Goal: Transaction & Acquisition: Purchase product/service

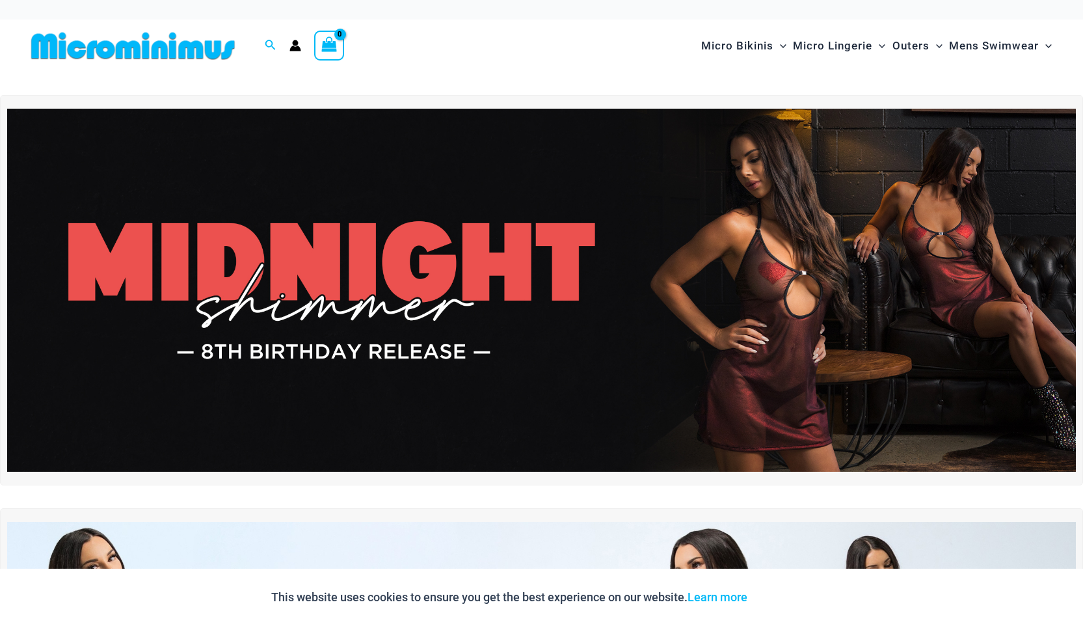
type input "**********"
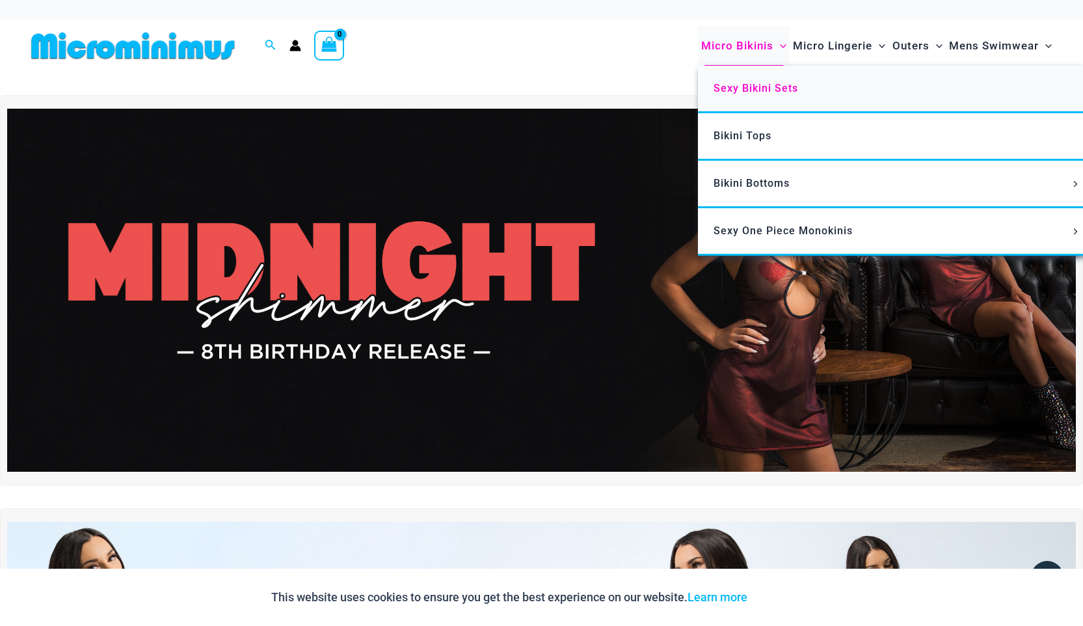
click at [762, 87] on span "Sexy Bikini Sets" at bounding box center [756, 88] width 85 height 12
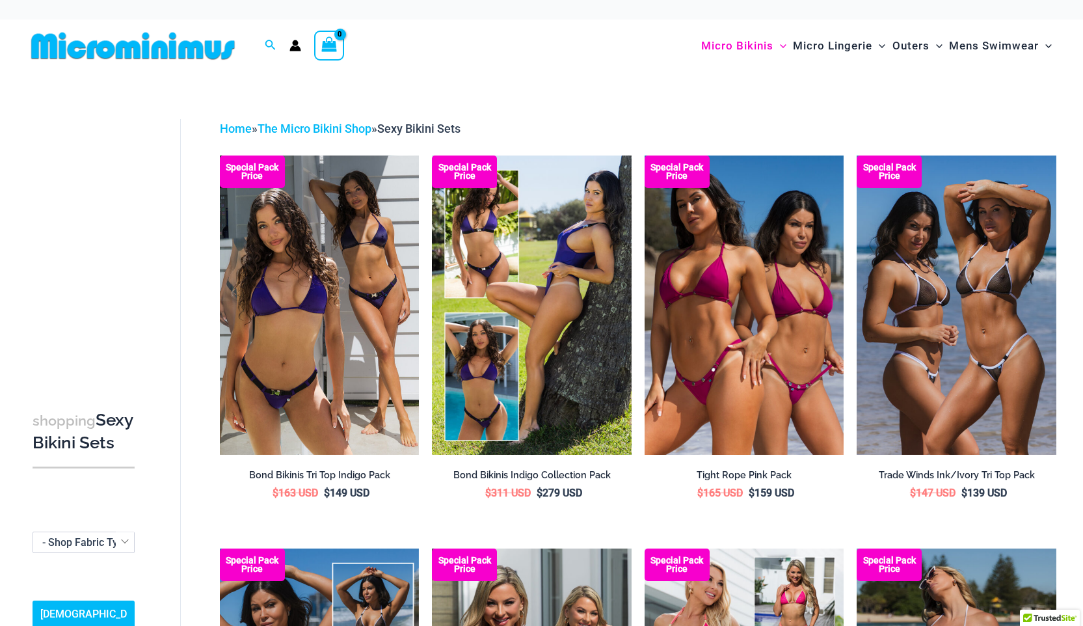
type input "**********"
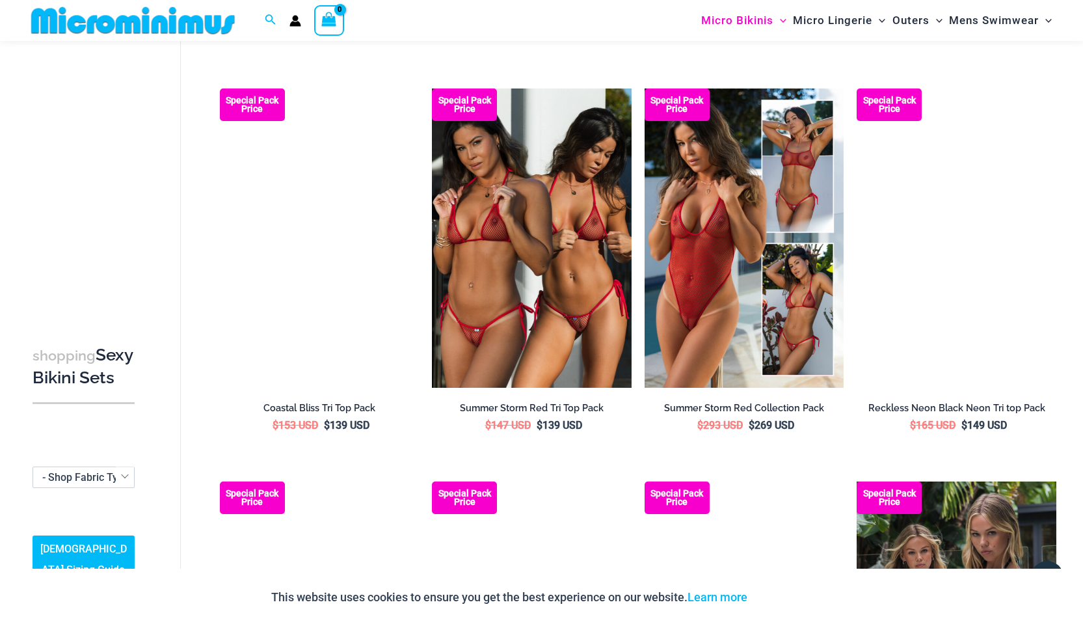
scroll to position [1241, 0]
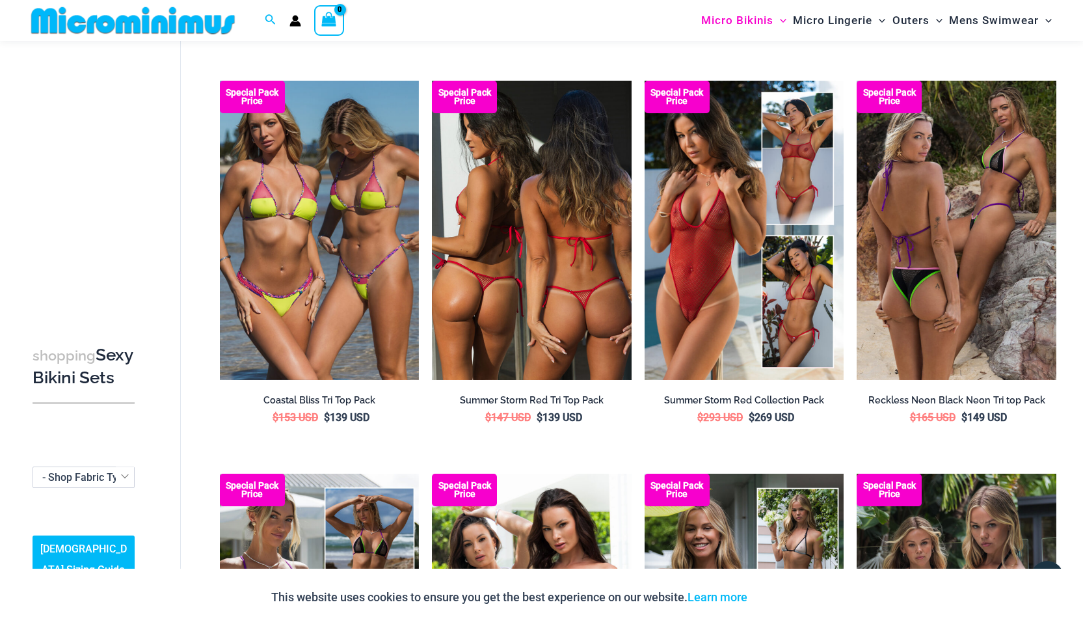
click at [523, 237] on img at bounding box center [532, 230] width 200 height 299
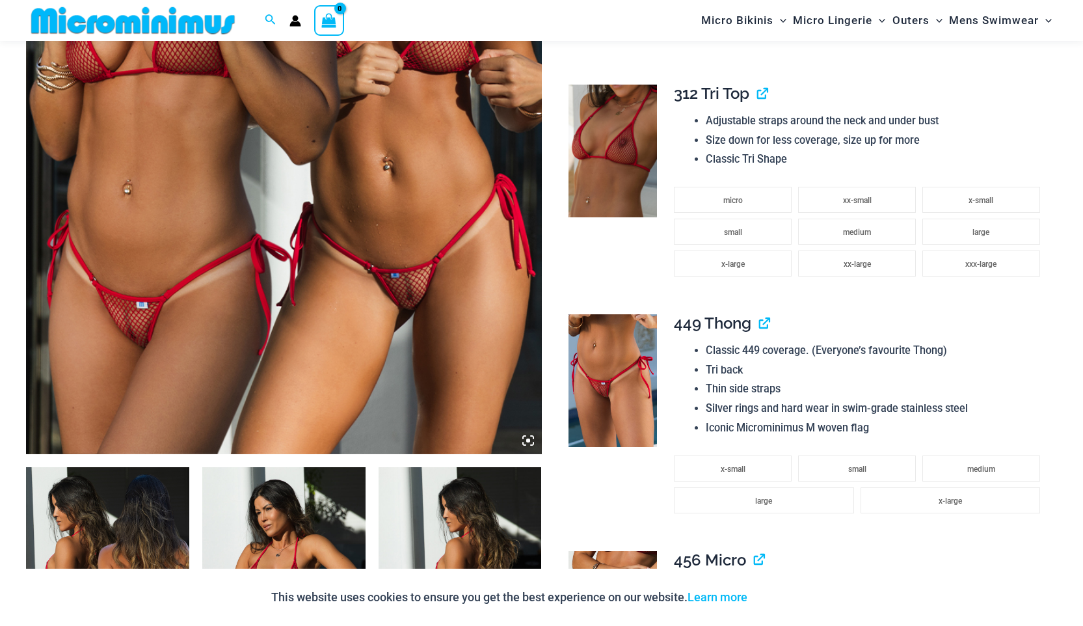
scroll to position [441, 0]
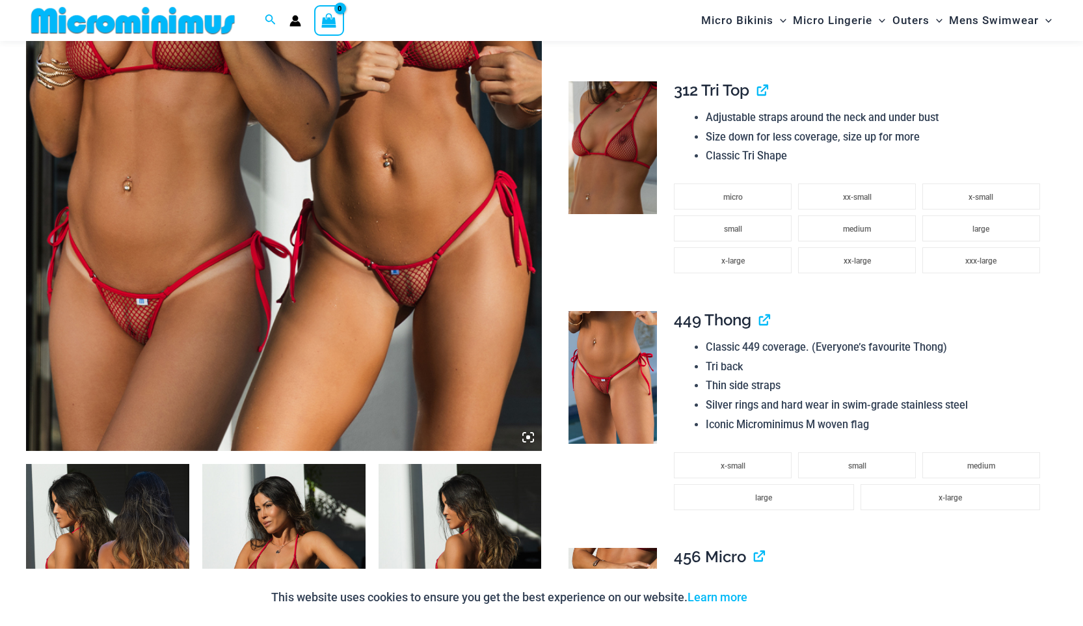
click at [735, 200] on span "micro" at bounding box center [733, 197] width 20 height 9
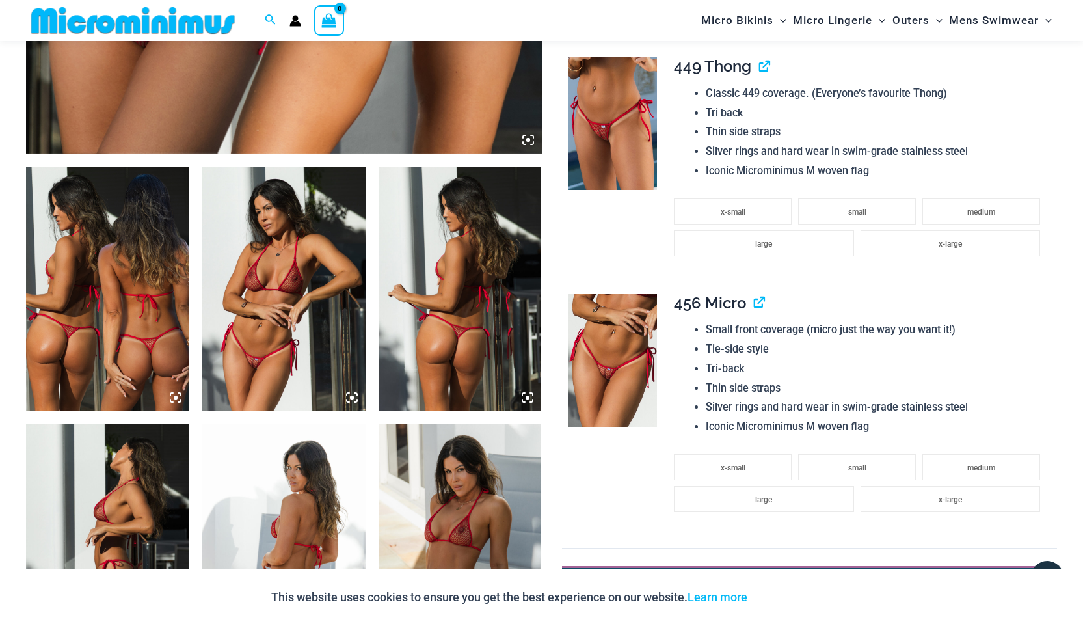
scroll to position [747, 0]
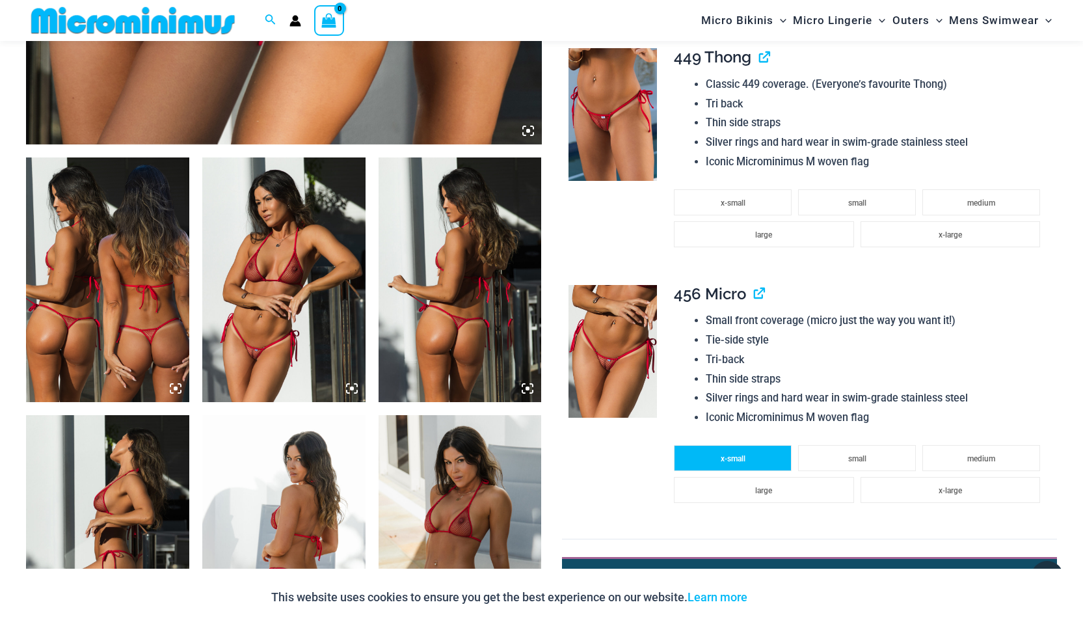
click at [733, 462] on span "x-small" at bounding box center [733, 458] width 25 height 9
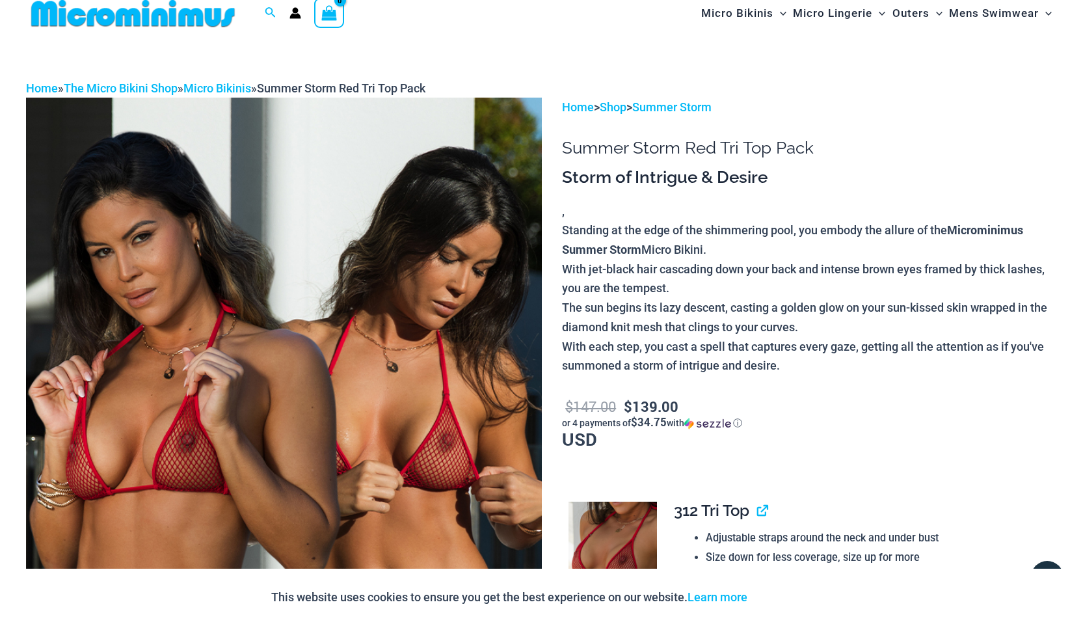
scroll to position [0, 0]
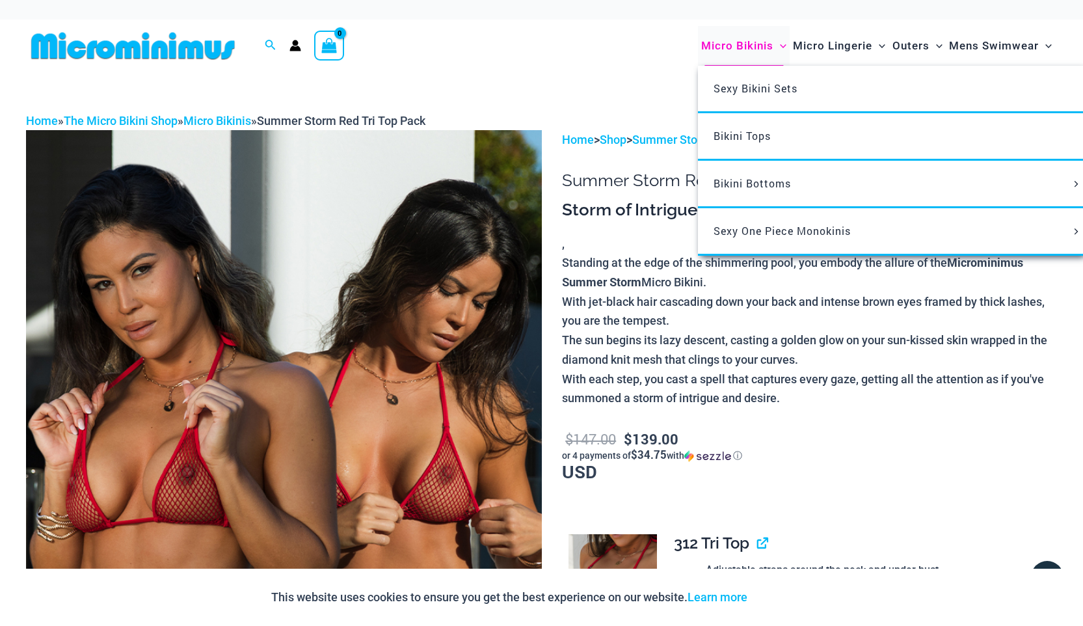
click at [749, 46] on span "Micro Bikinis" at bounding box center [737, 45] width 72 height 33
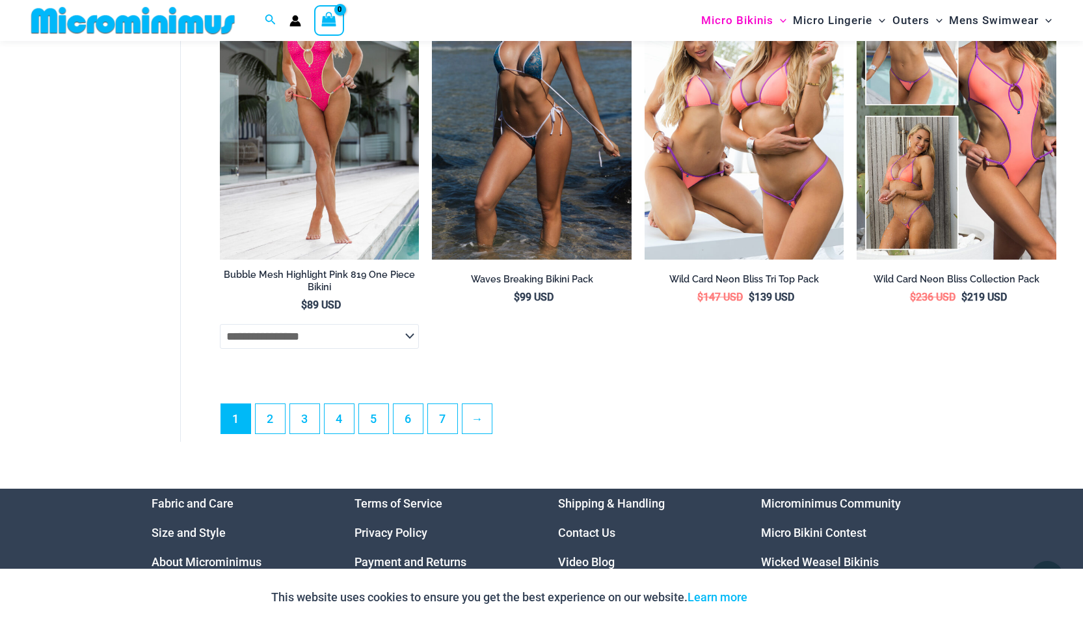
scroll to position [3594, 0]
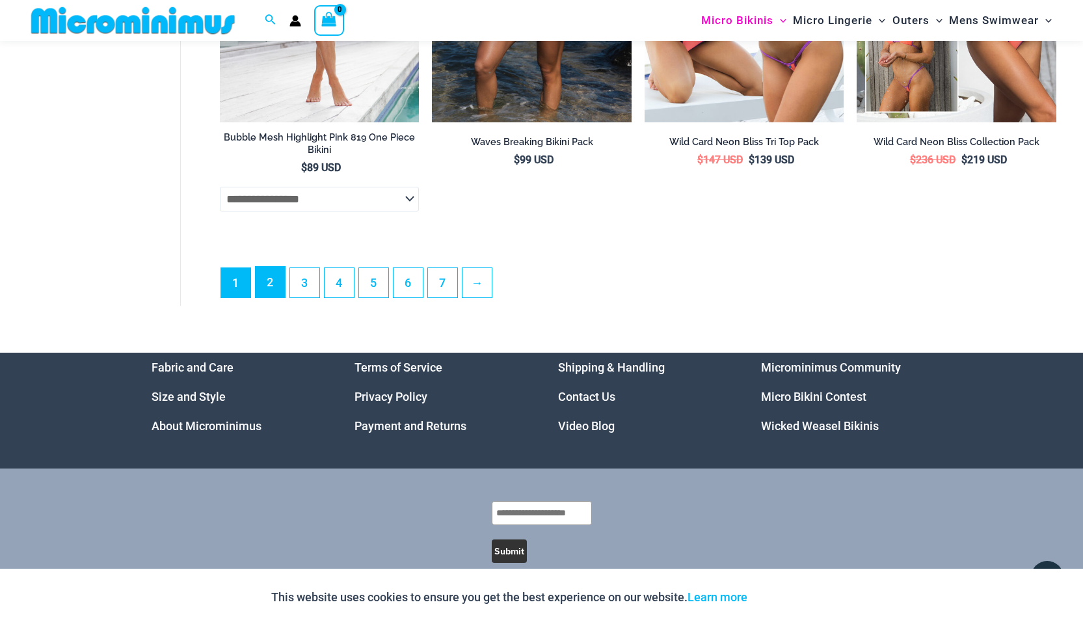
click at [265, 297] on link "2" at bounding box center [270, 282] width 29 height 31
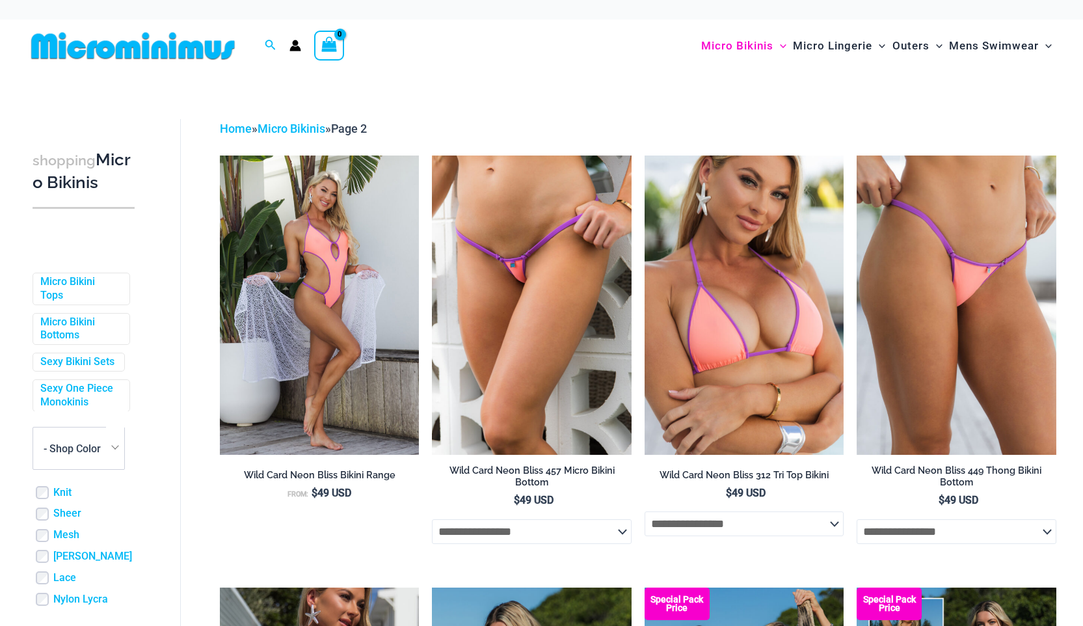
type input "**********"
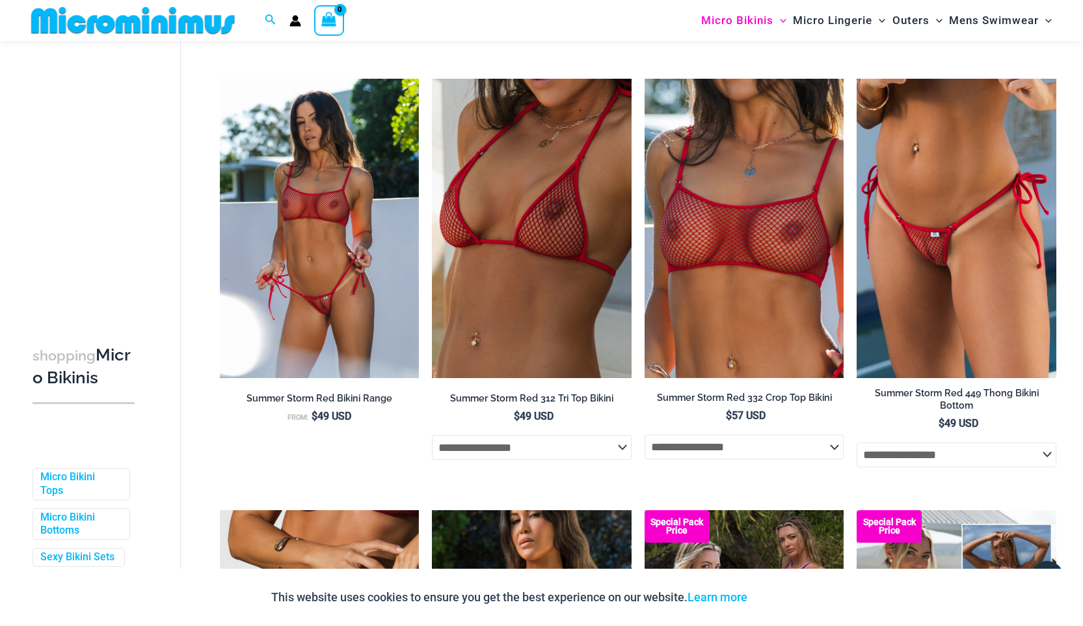
scroll to position [2221, 0]
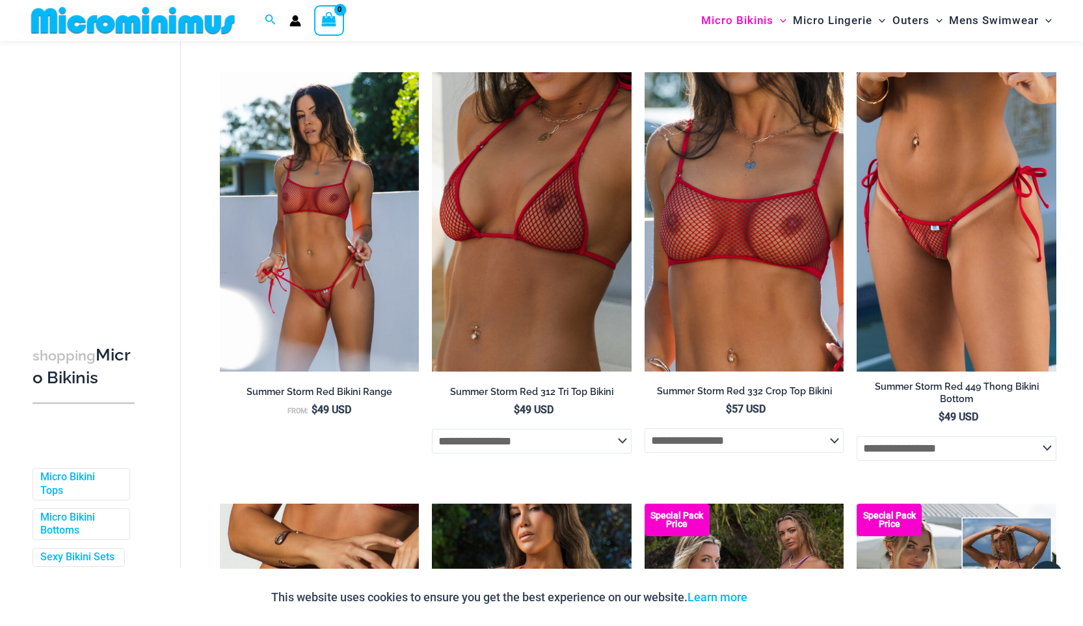
drag, startPoint x: 1091, startPoint y: 28, endPoint x: 1091, endPoint y: 381, distance: 353.2
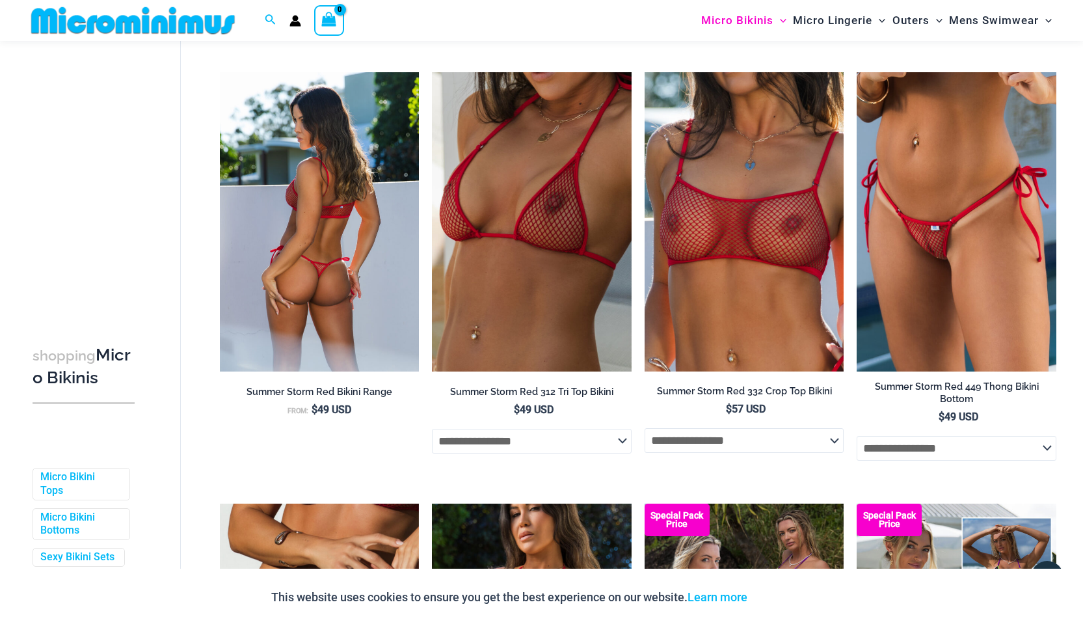
click at [319, 276] on img at bounding box center [320, 221] width 200 height 299
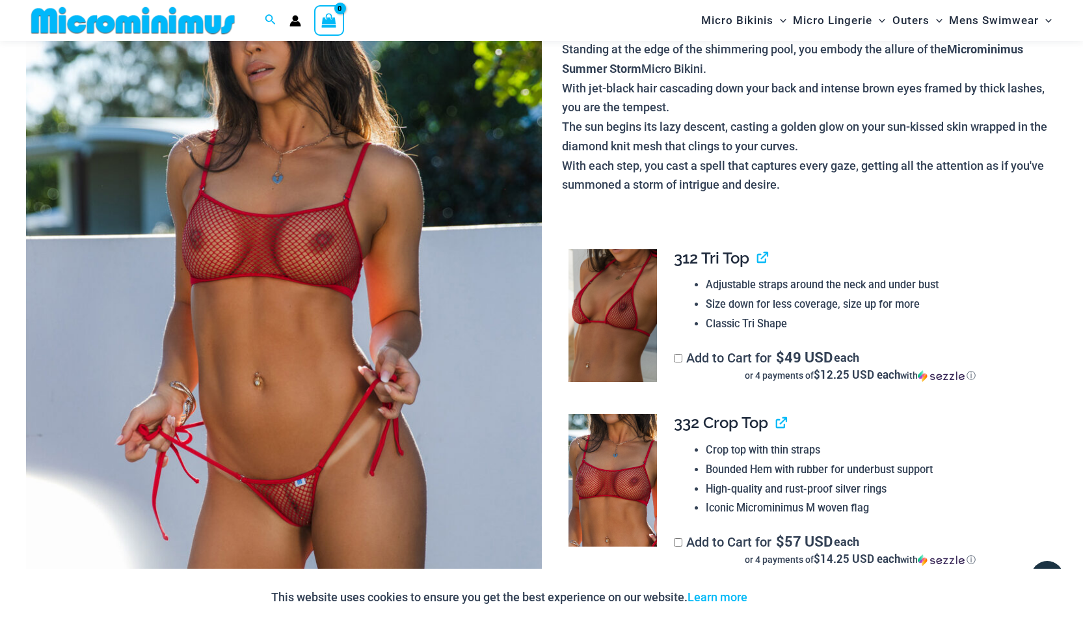
scroll to position [199, 0]
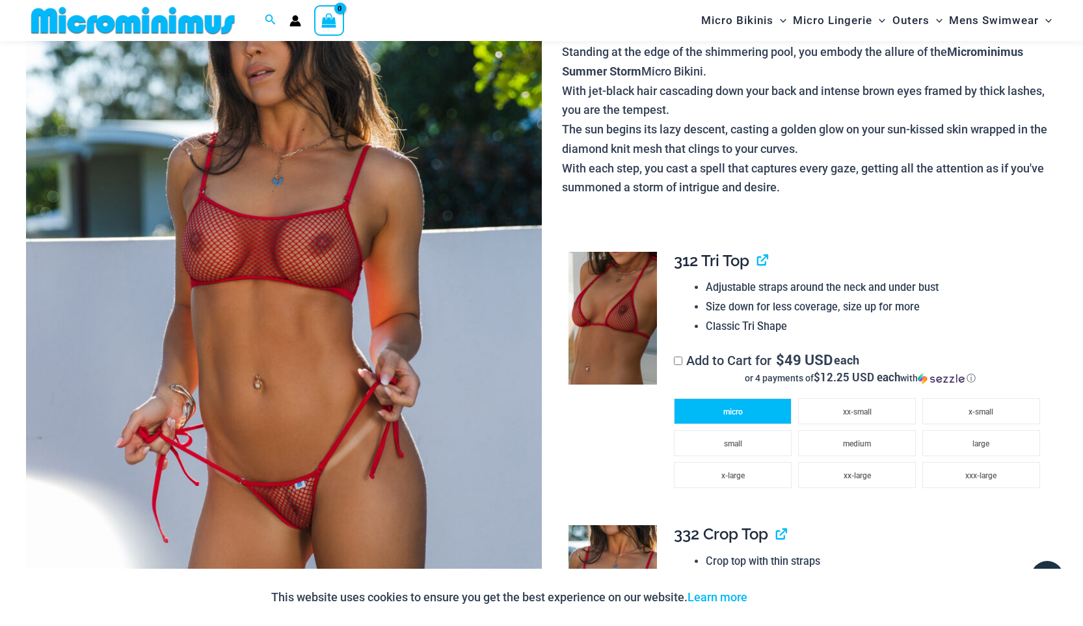
click at [741, 416] on span "micro" at bounding box center [733, 411] width 20 height 9
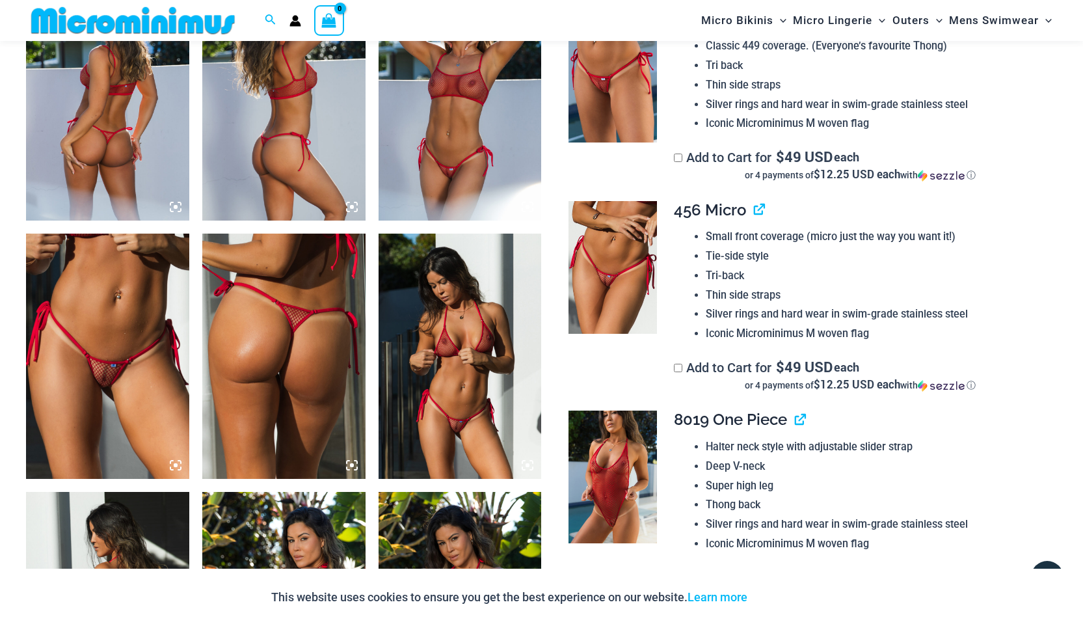
scroll to position [934, 0]
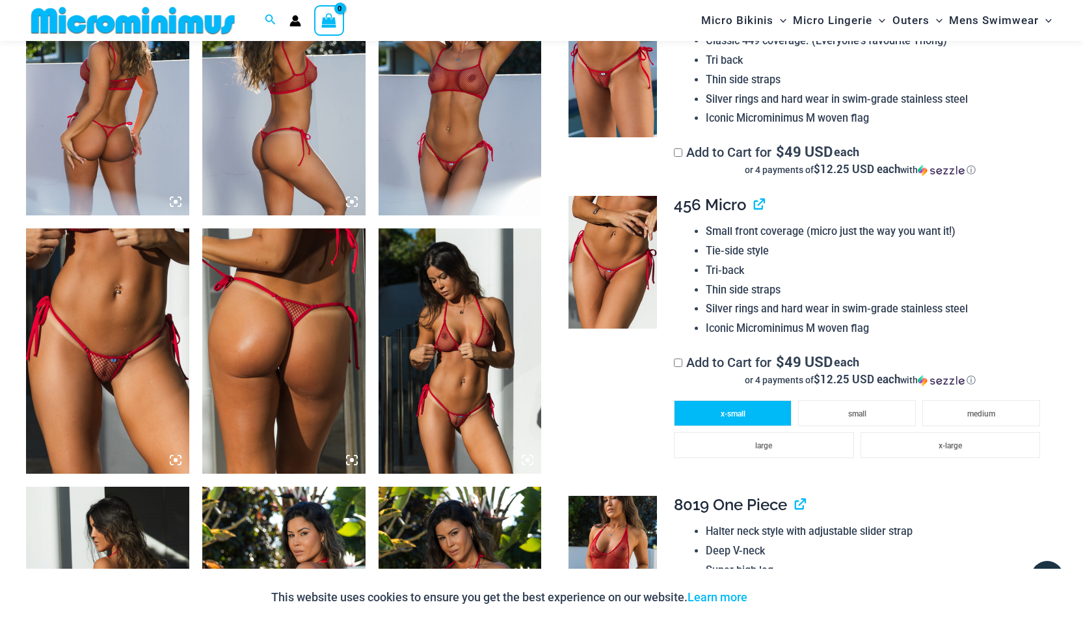
click at [748, 418] on li "x-small" at bounding box center [733, 413] width 118 height 26
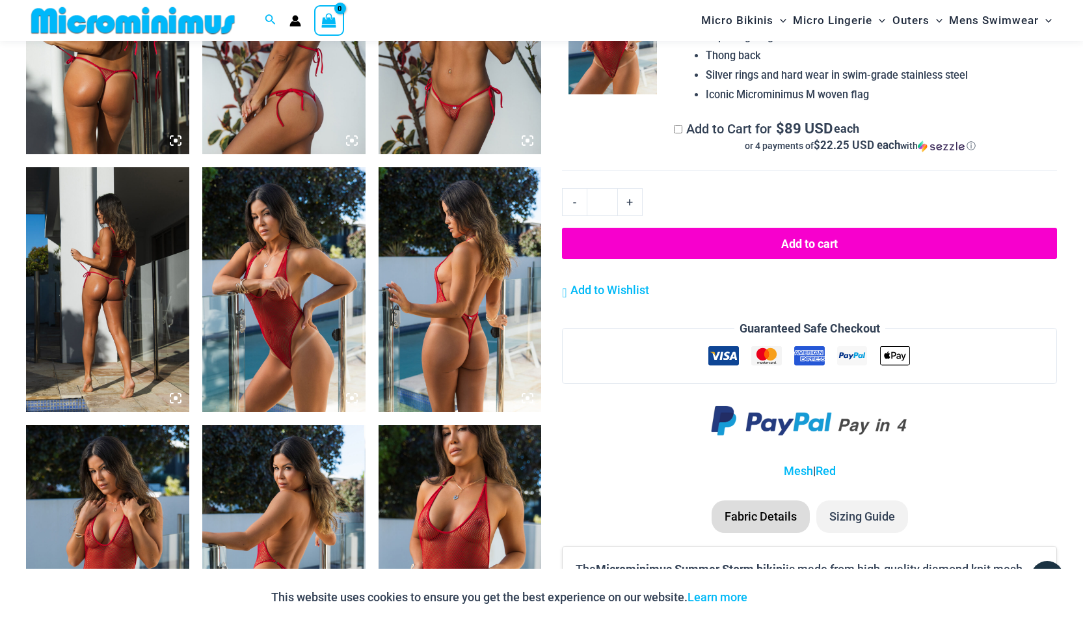
scroll to position [1497, 0]
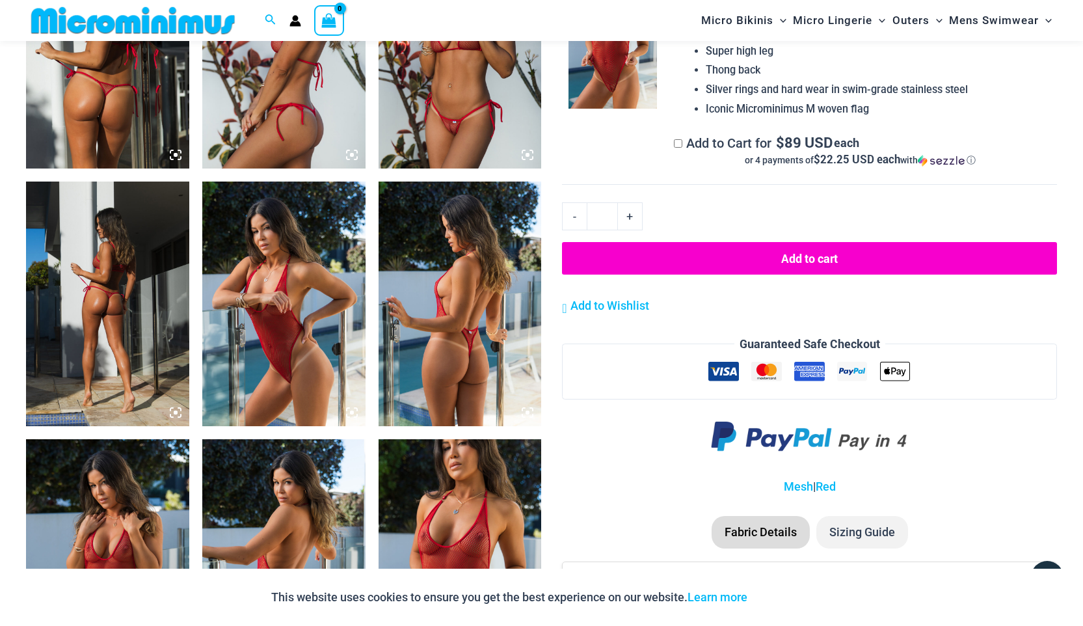
click at [808, 265] on button "Add to cart" at bounding box center [809, 258] width 495 height 33
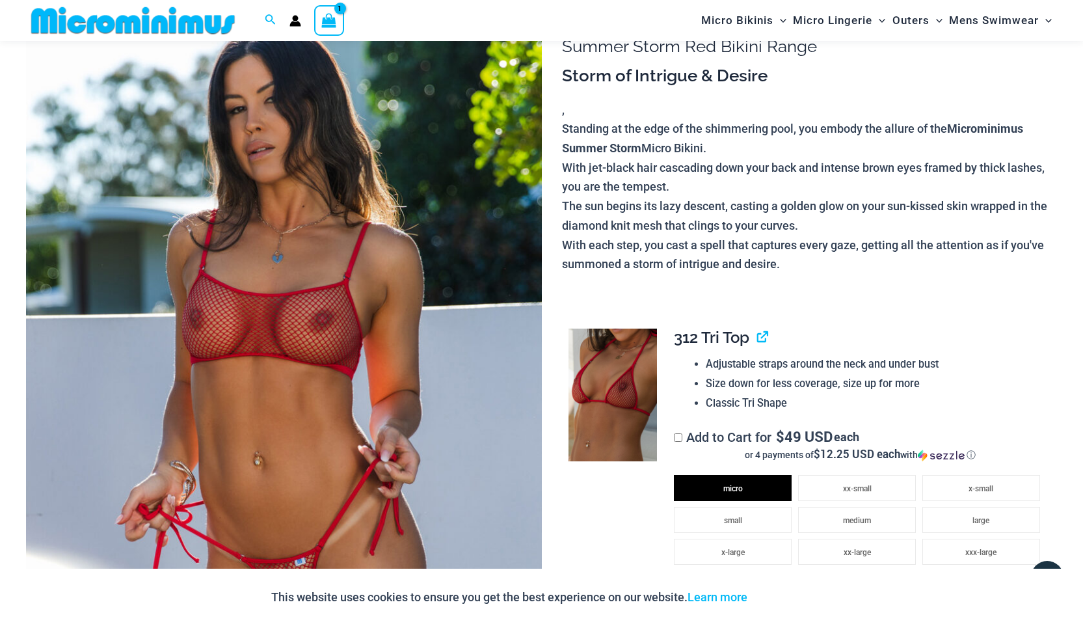
scroll to position [53, 0]
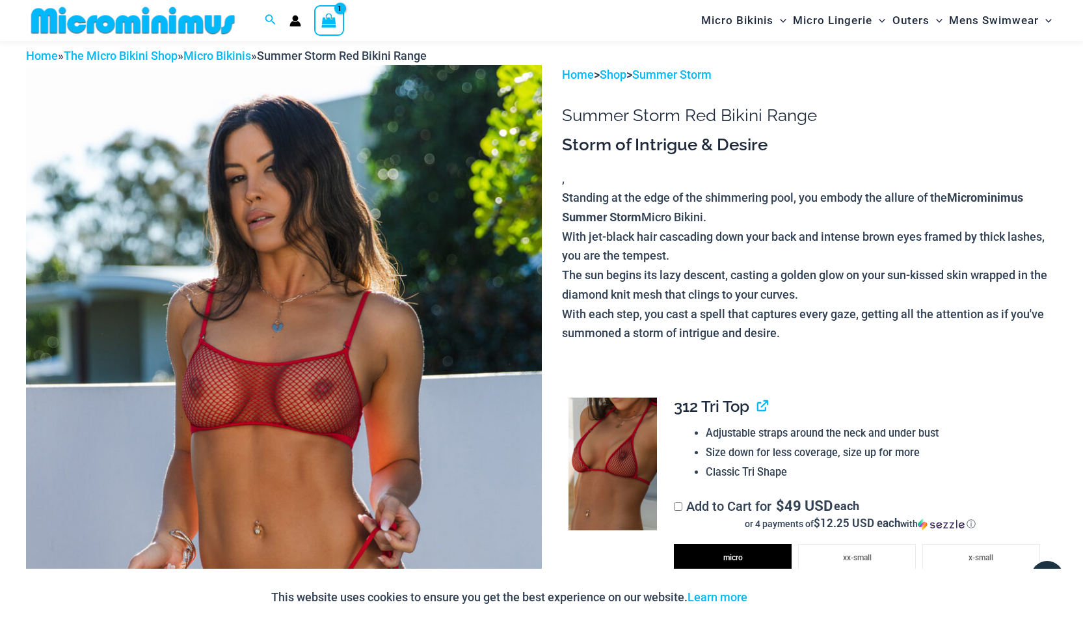
click at [326, 18] on icon "View Shopping Cart, 1 items" at bounding box center [328, 20] width 15 height 15
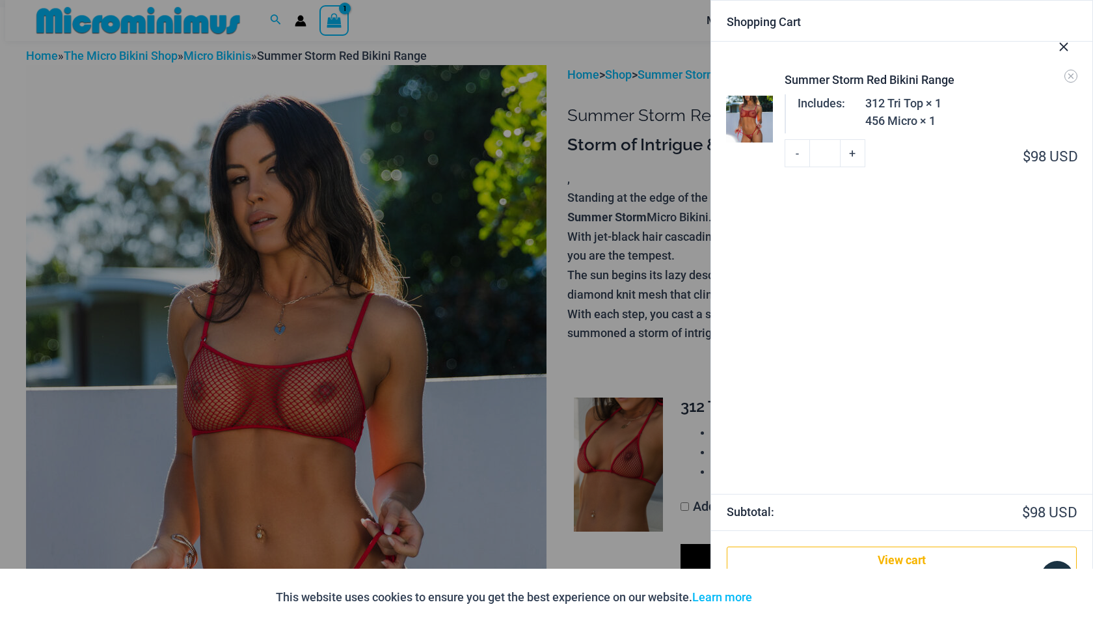
click at [526, 21] on div at bounding box center [546, 313] width 1093 height 626
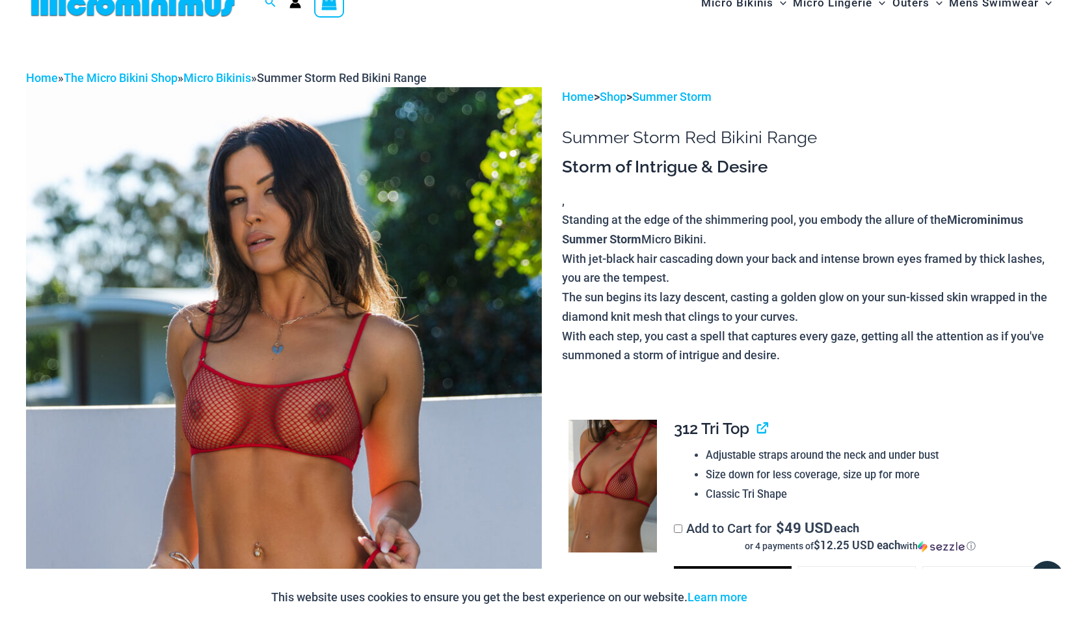
scroll to position [0, 0]
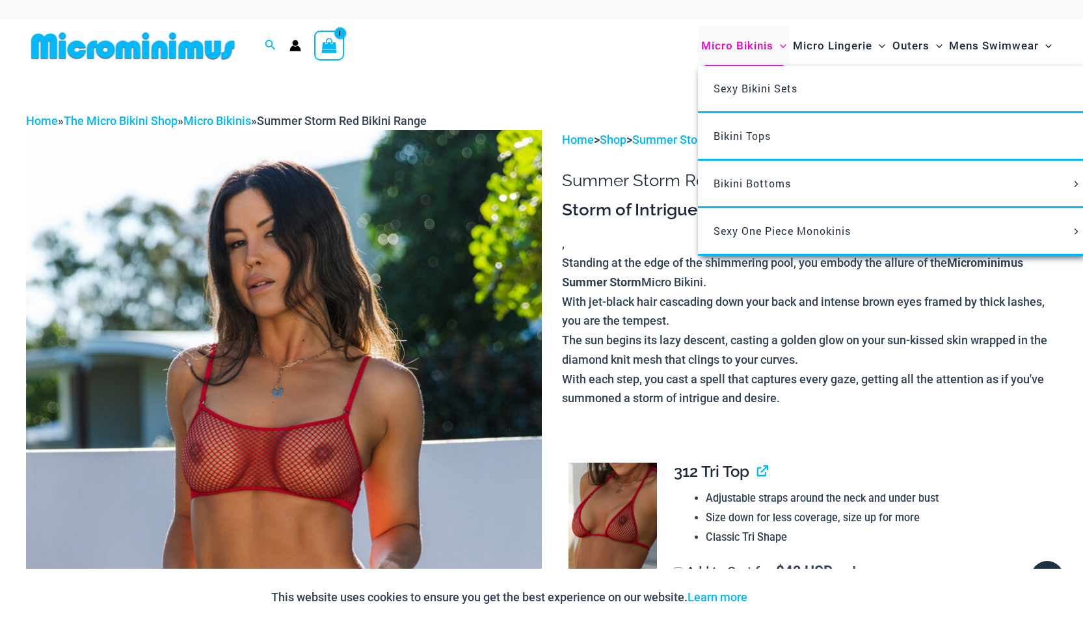
click at [747, 51] on span "Micro Bikinis" at bounding box center [737, 45] width 72 height 33
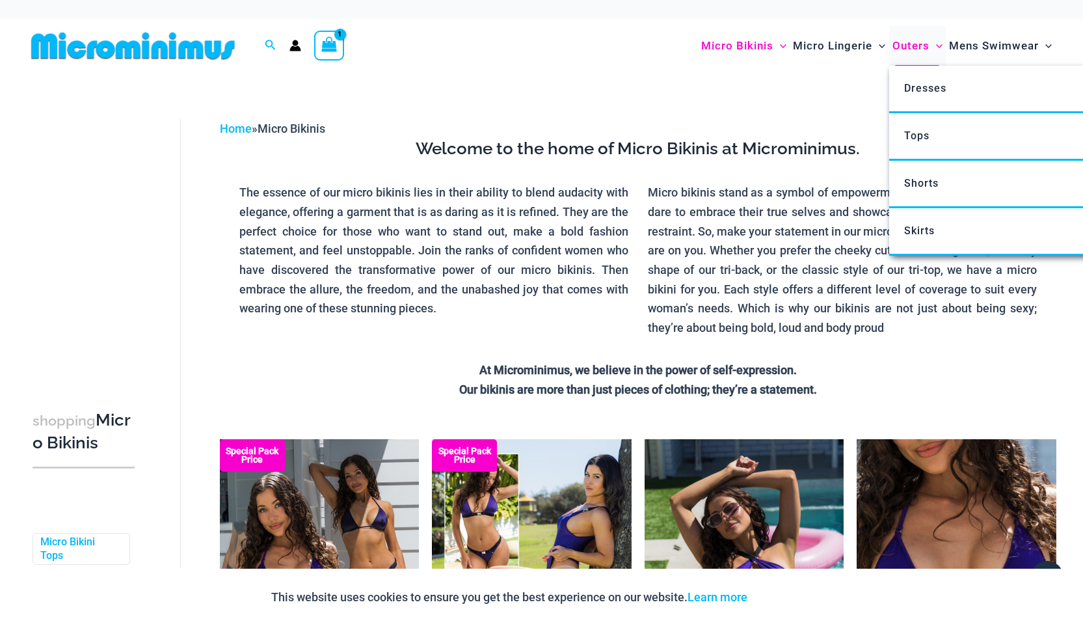
click at [908, 47] on span "Outers" at bounding box center [910, 45] width 37 height 33
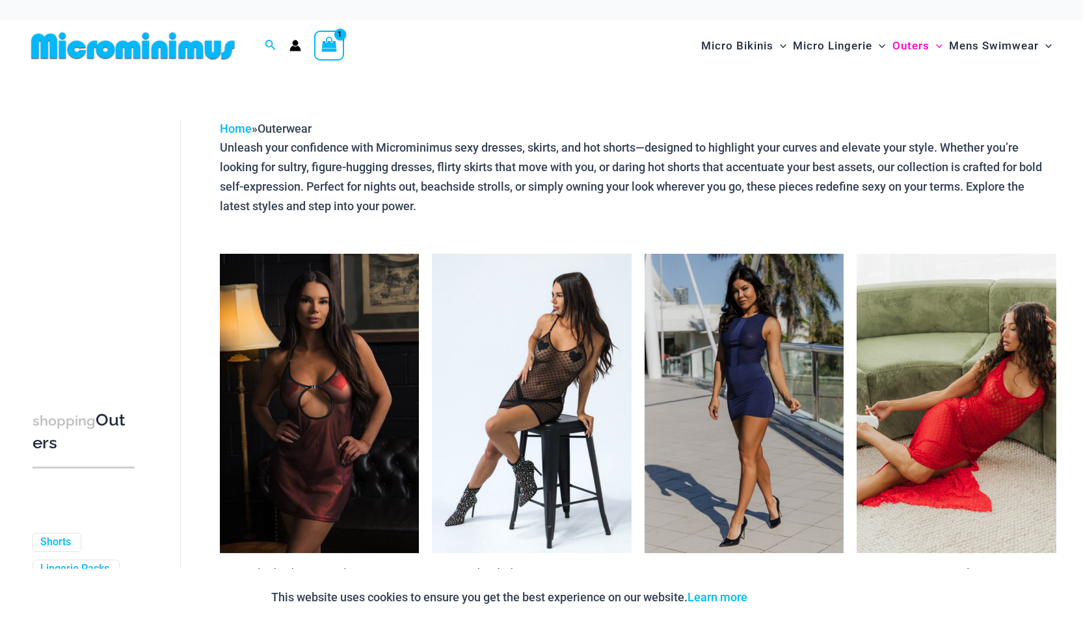
type input "**********"
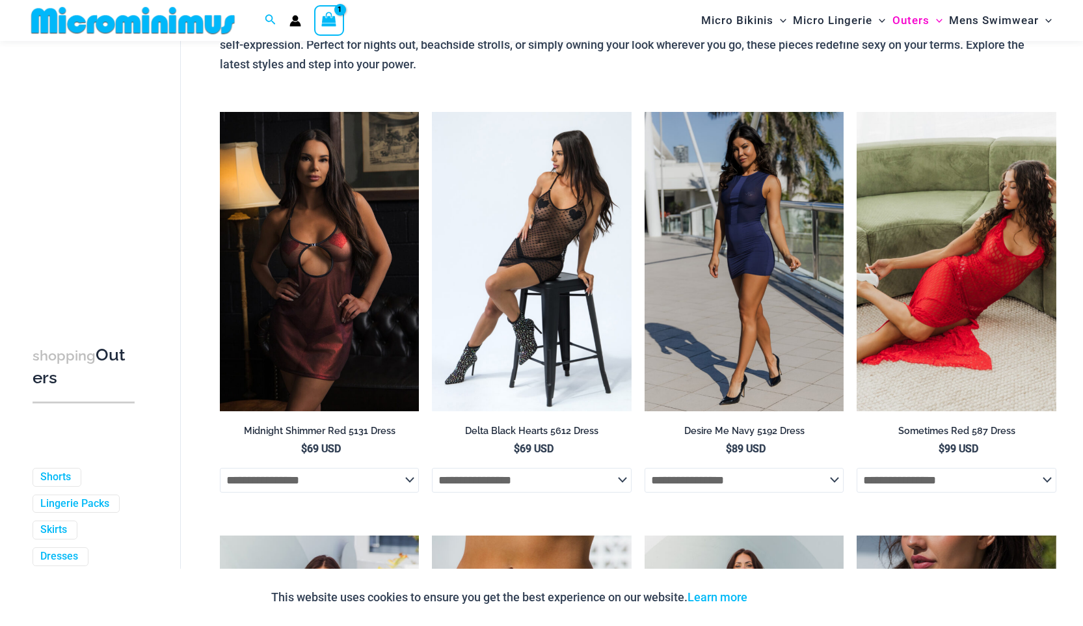
scroll to position [137, 0]
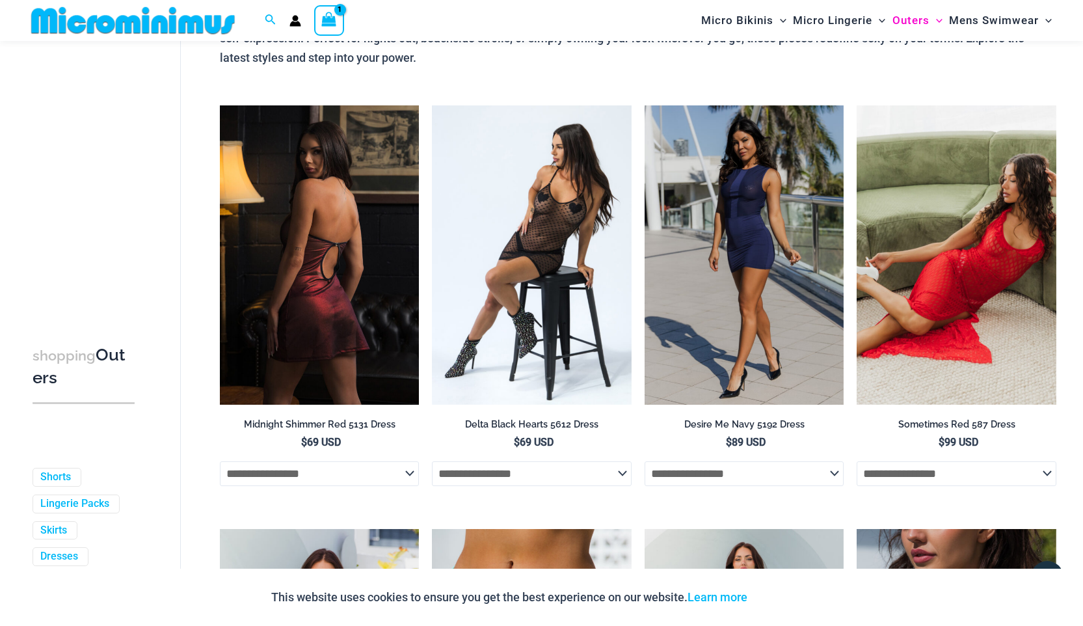
click at [314, 280] on img at bounding box center [320, 254] width 200 height 299
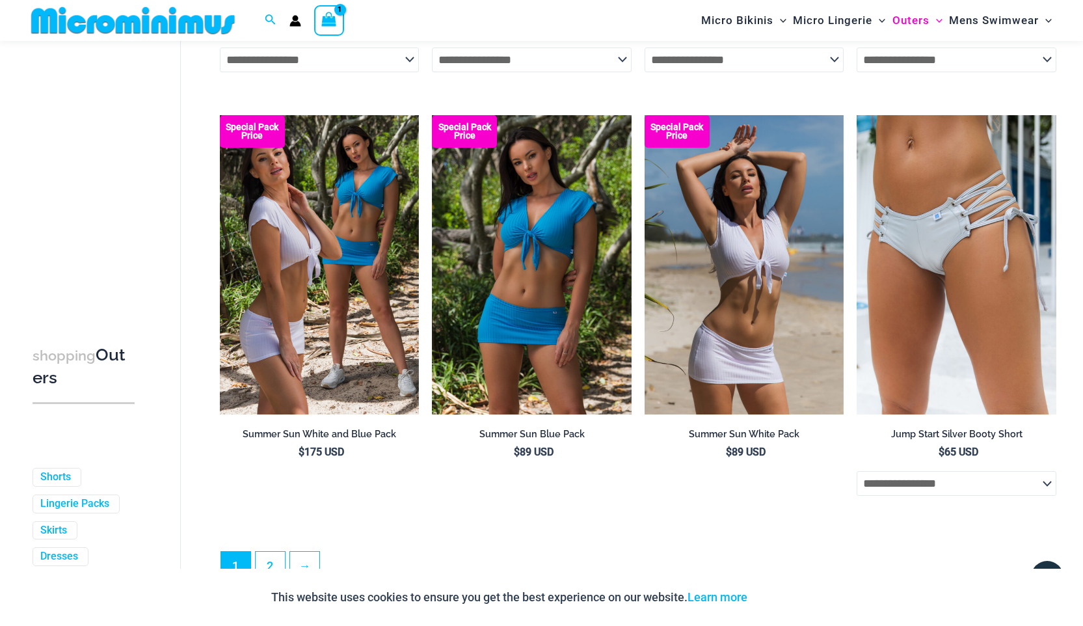
scroll to position [3104, 0]
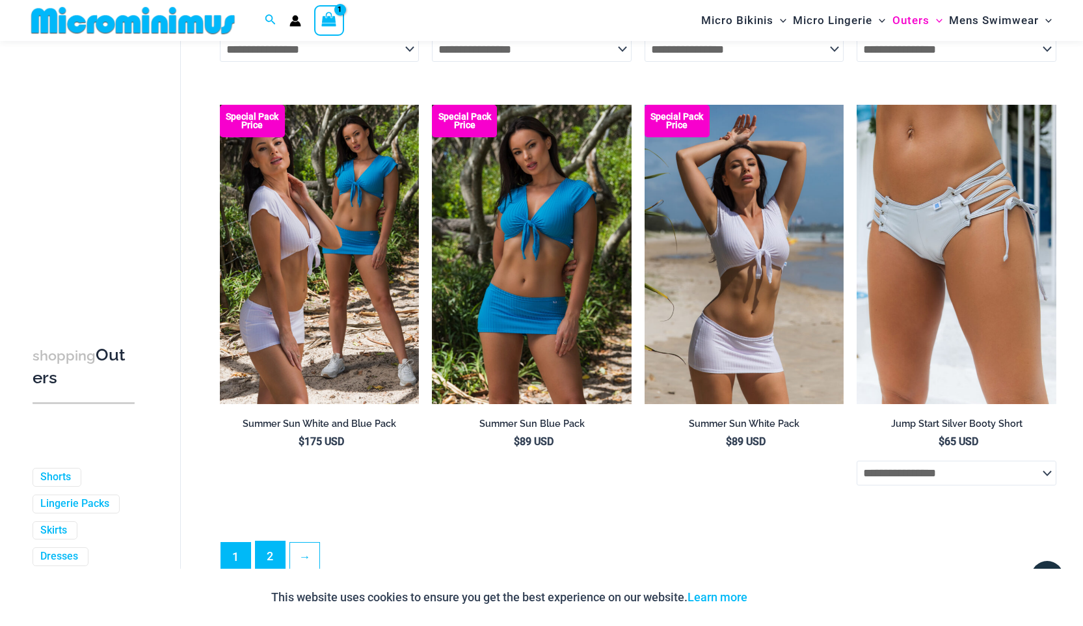
click at [275, 563] on link "2" at bounding box center [270, 556] width 29 height 31
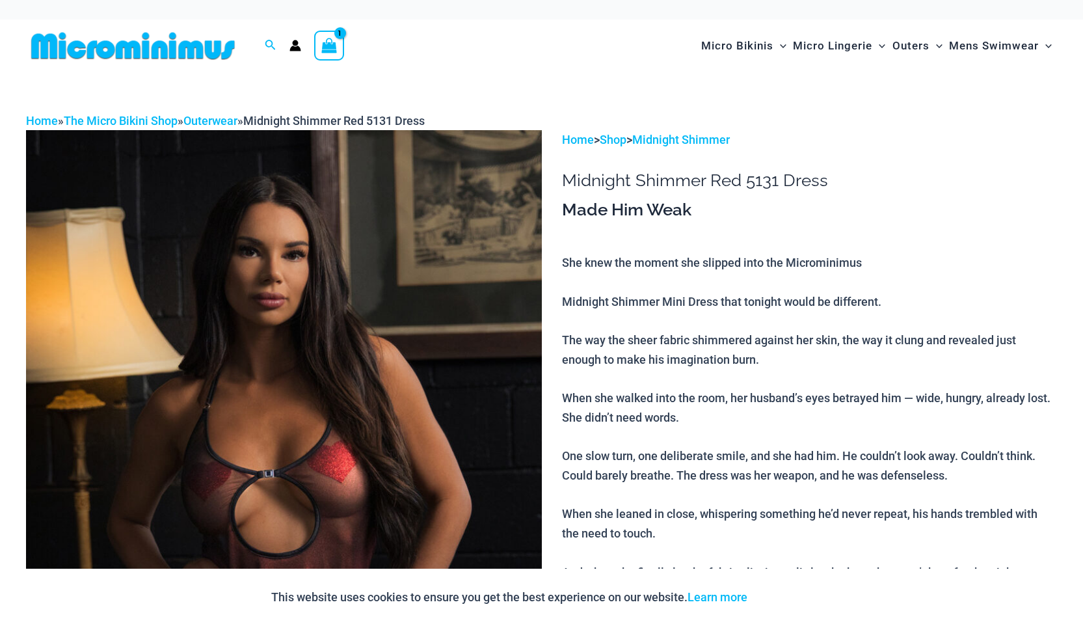
type input "**********"
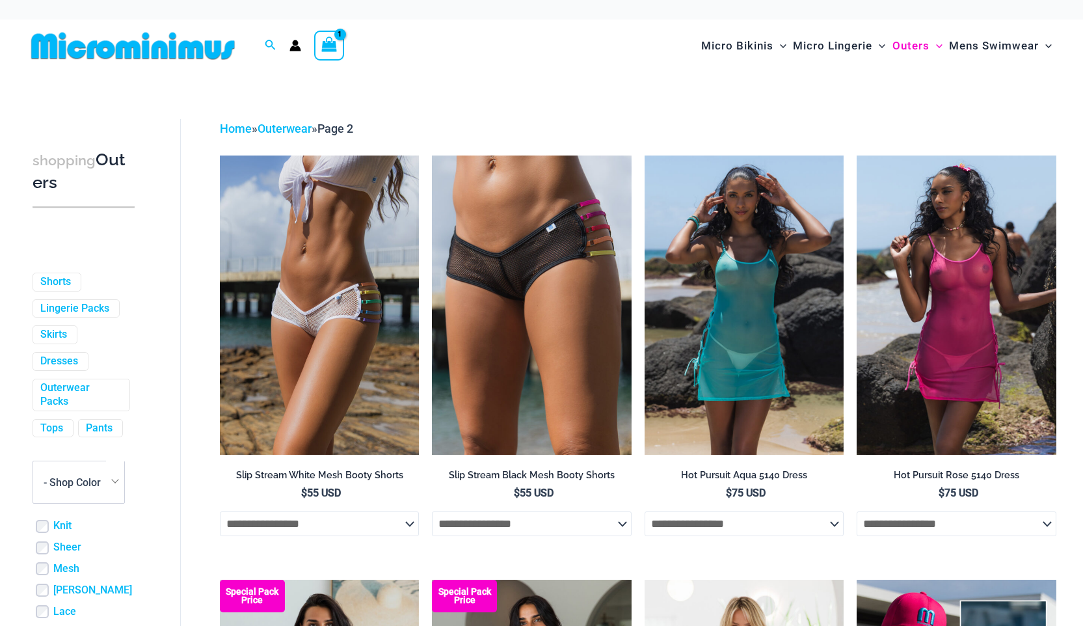
type input "**********"
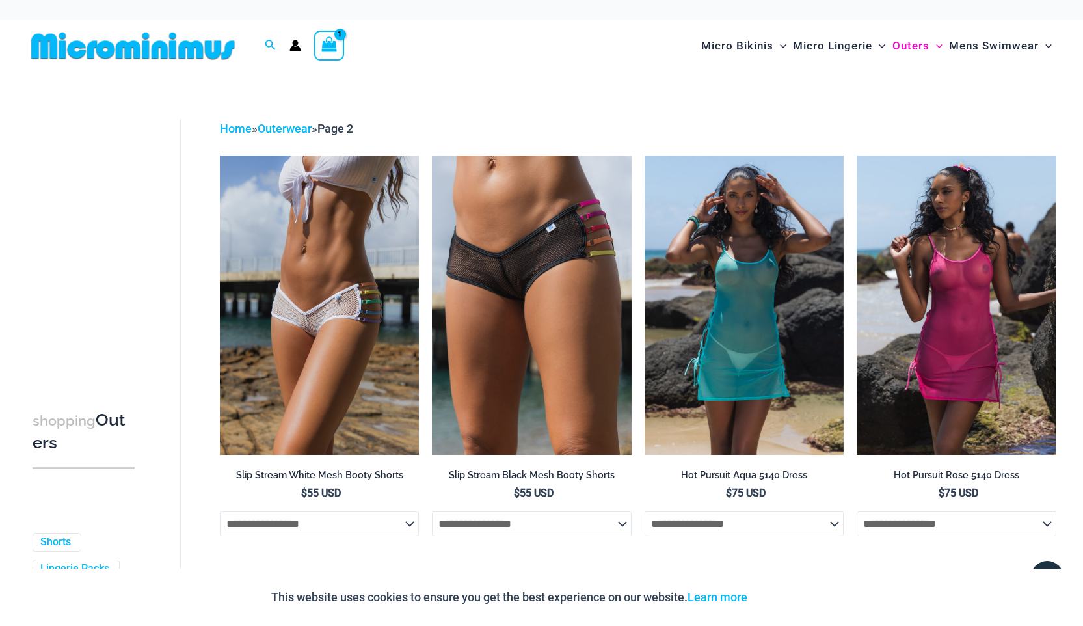
drag, startPoint x: 1090, startPoint y: 25, endPoint x: 1092, endPoint y: -48, distance: 72.9
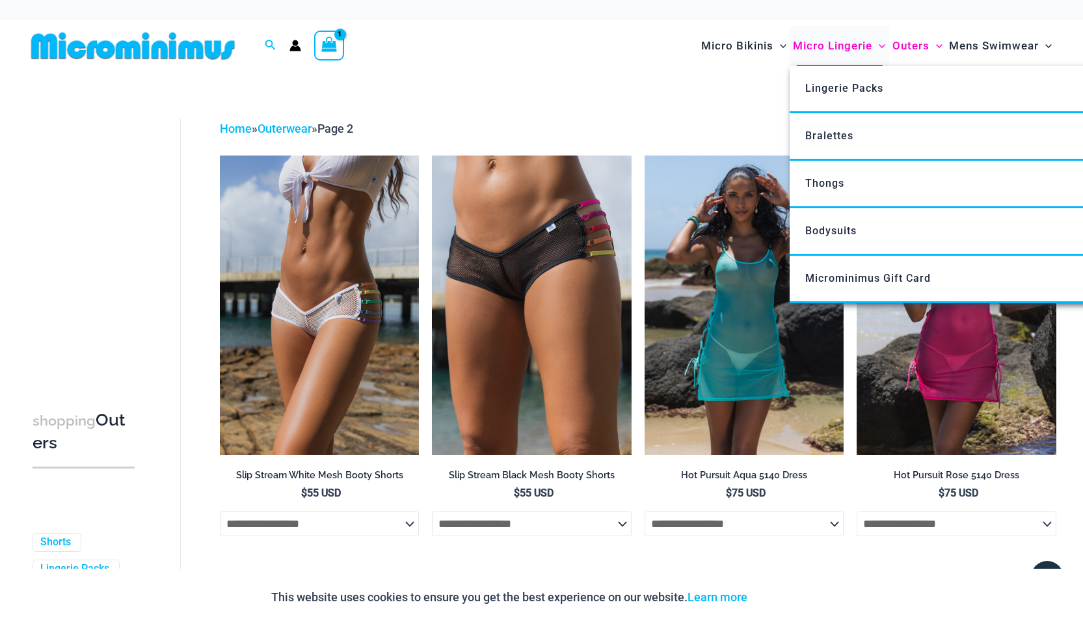
click at [840, 47] on span "Micro Lingerie" at bounding box center [832, 45] width 79 height 33
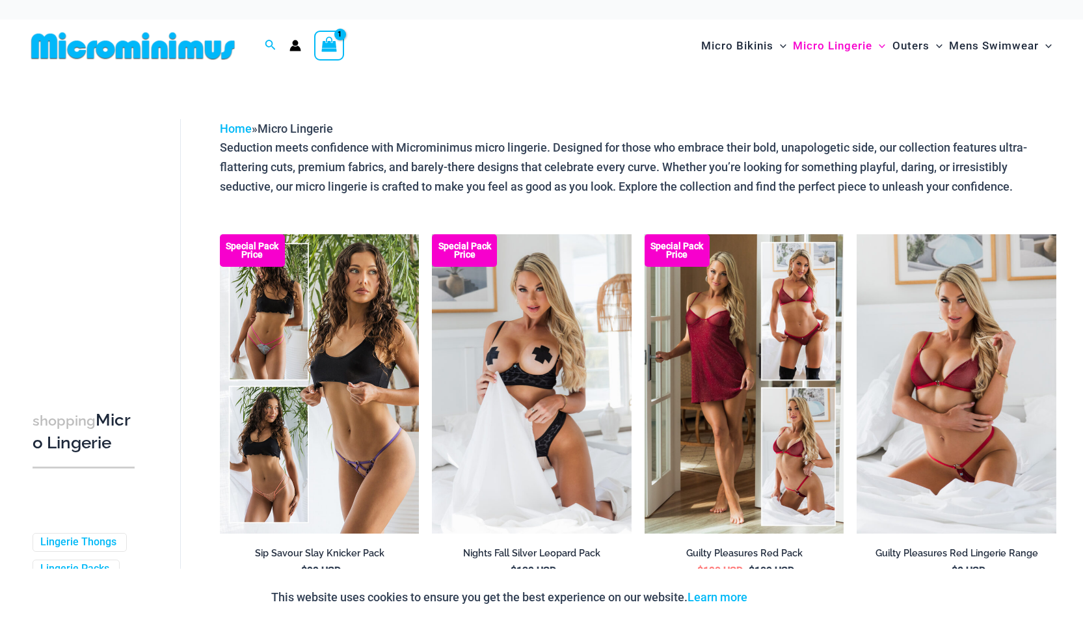
type input "**********"
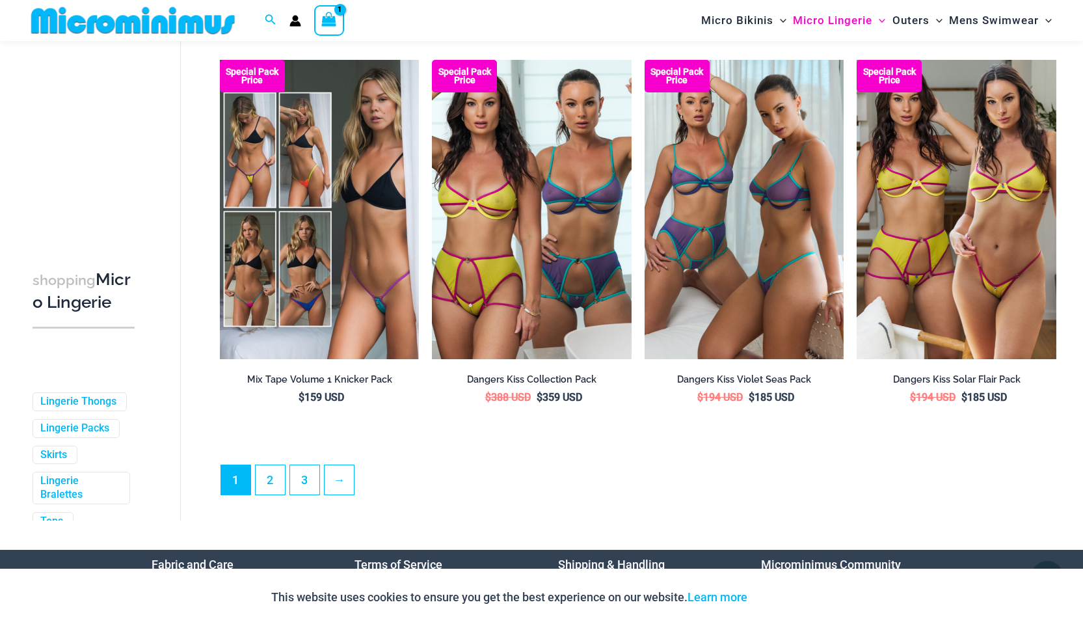
scroll to position [3100, 0]
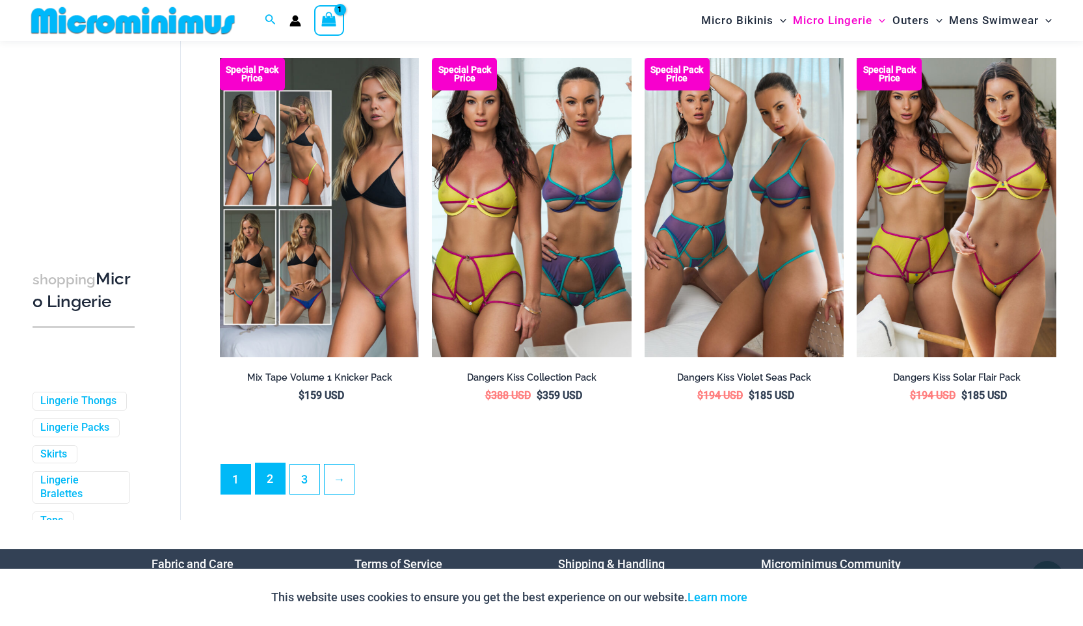
click at [270, 491] on link "2" at bounding box center [270, 478] width 29 height 31
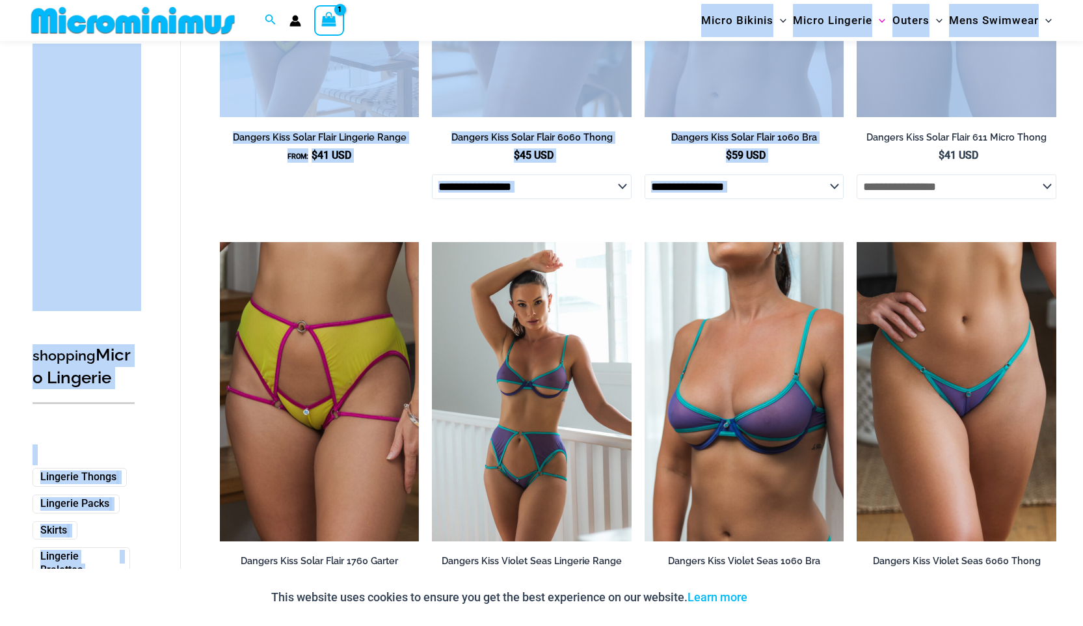
scroll to position [356, 0]
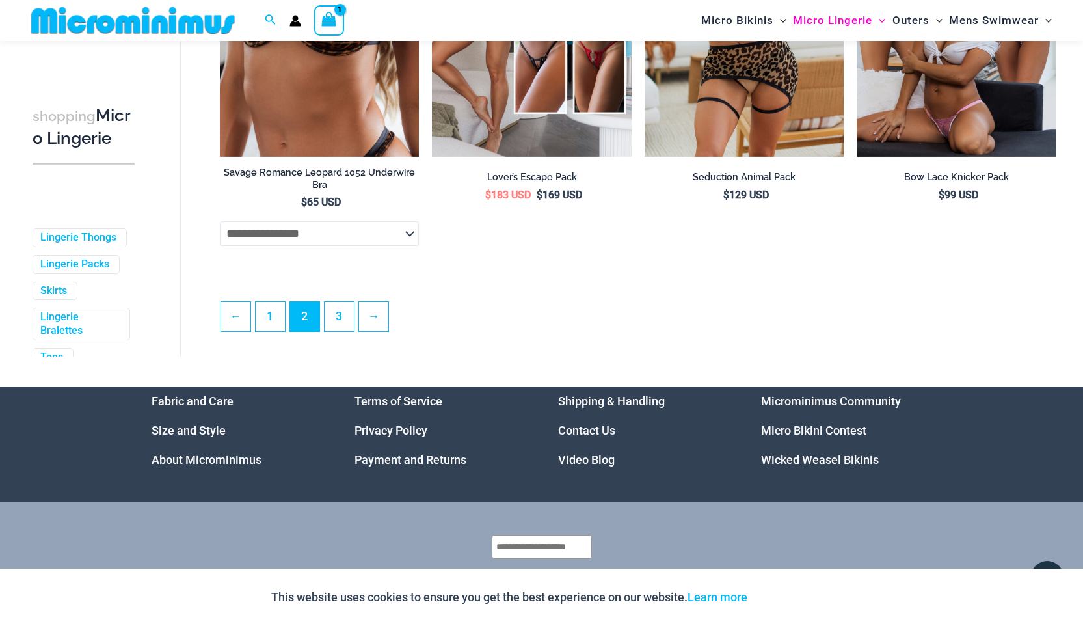
scroll to position [3275, 0]
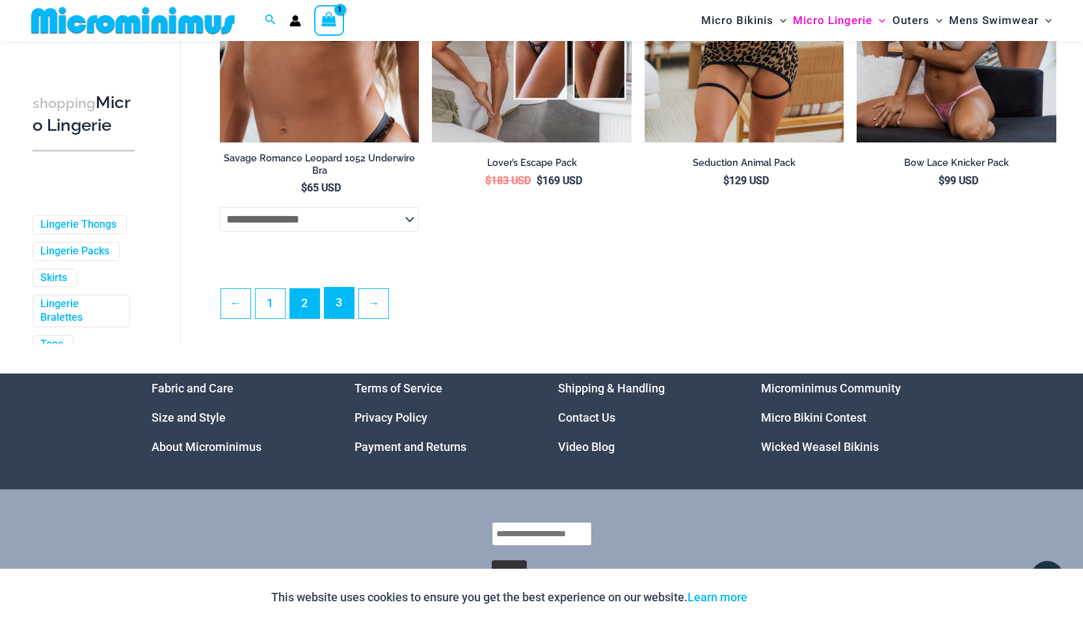
click at [337, 315] on link "3" at bounding box center [339, 303] width 29 height 31
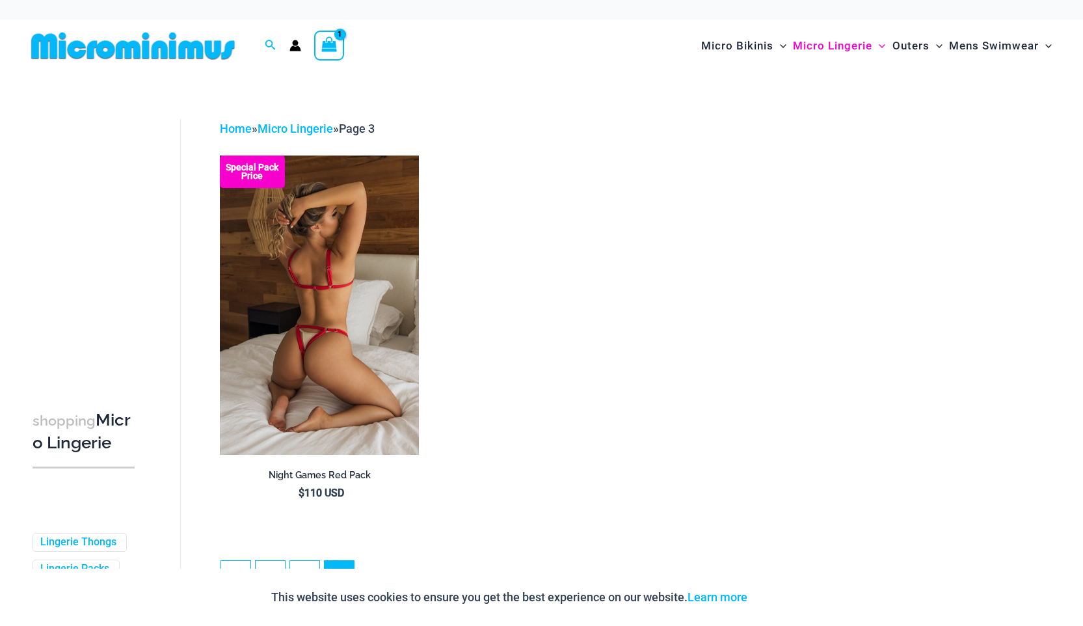
type input "**********"
click at [323, 316] on img at bounding box center [320, 304] width 200 height 299
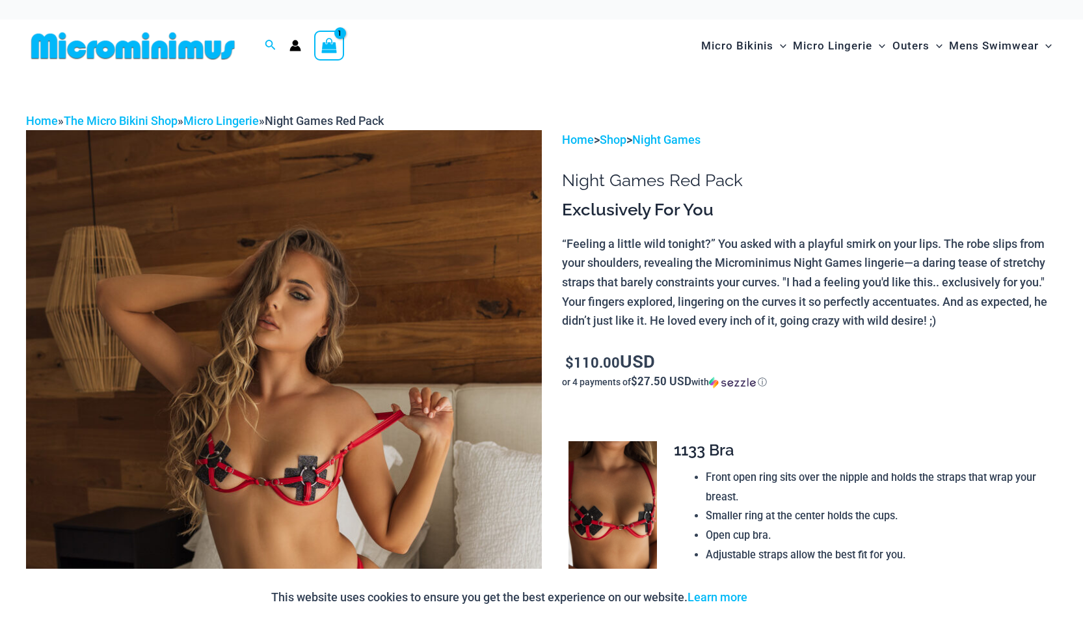
type input "**********"
